Goal: Check status: Check status

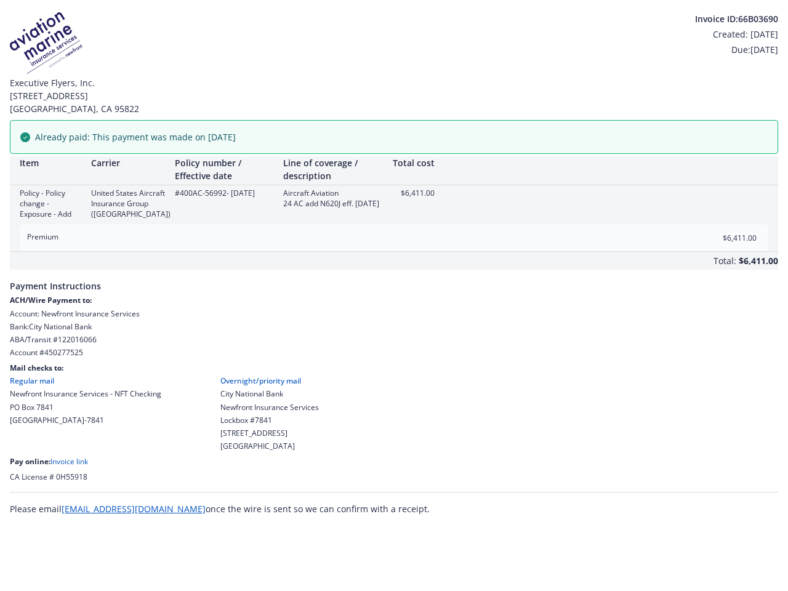
click at [394, 262] on div "Total: $6,411.00" at bounding box center [394, 261] width 768 height 18
